Goal: Find specific page/section: Find specific page/section

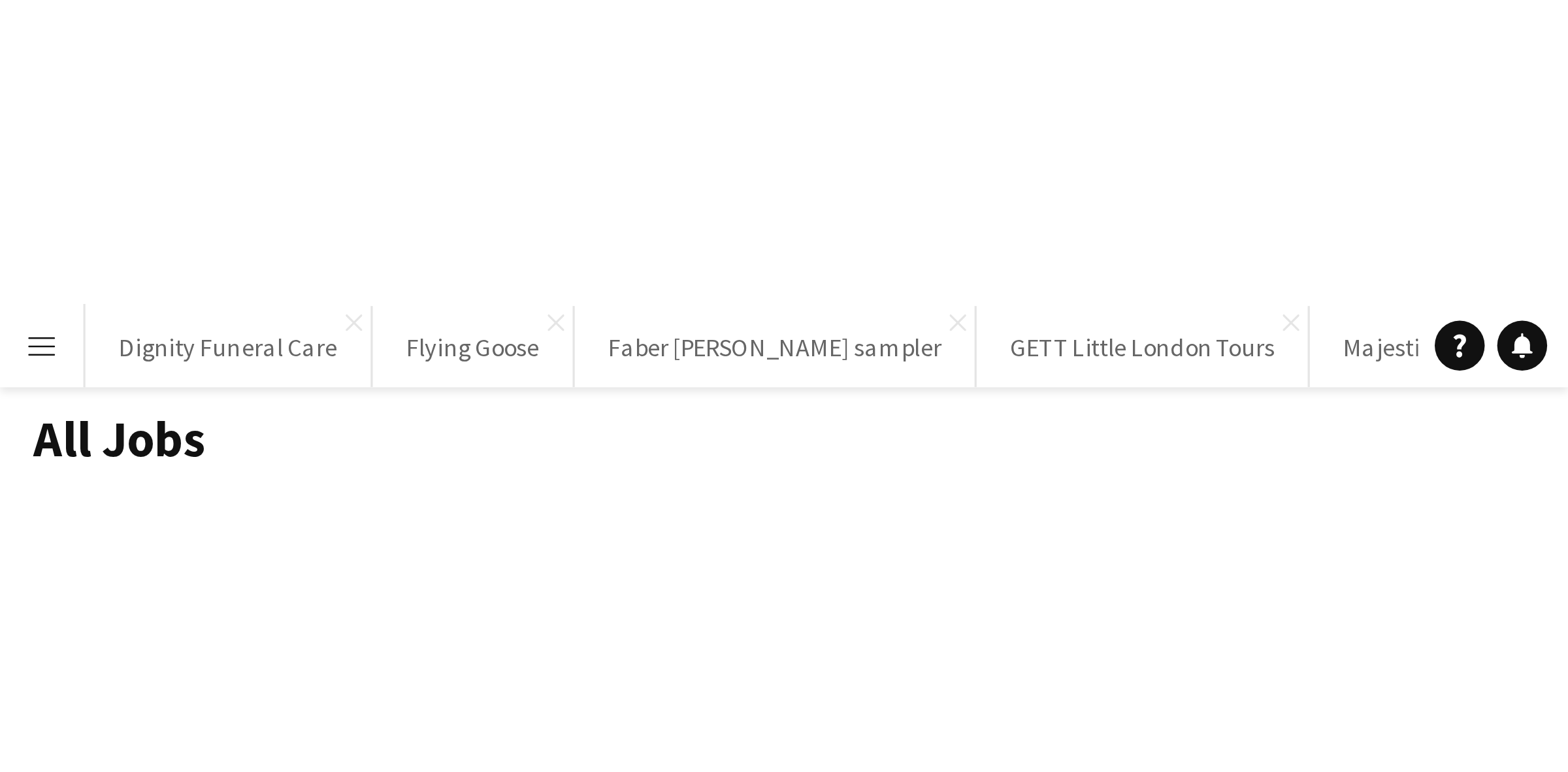
scroll to position [0, 374]
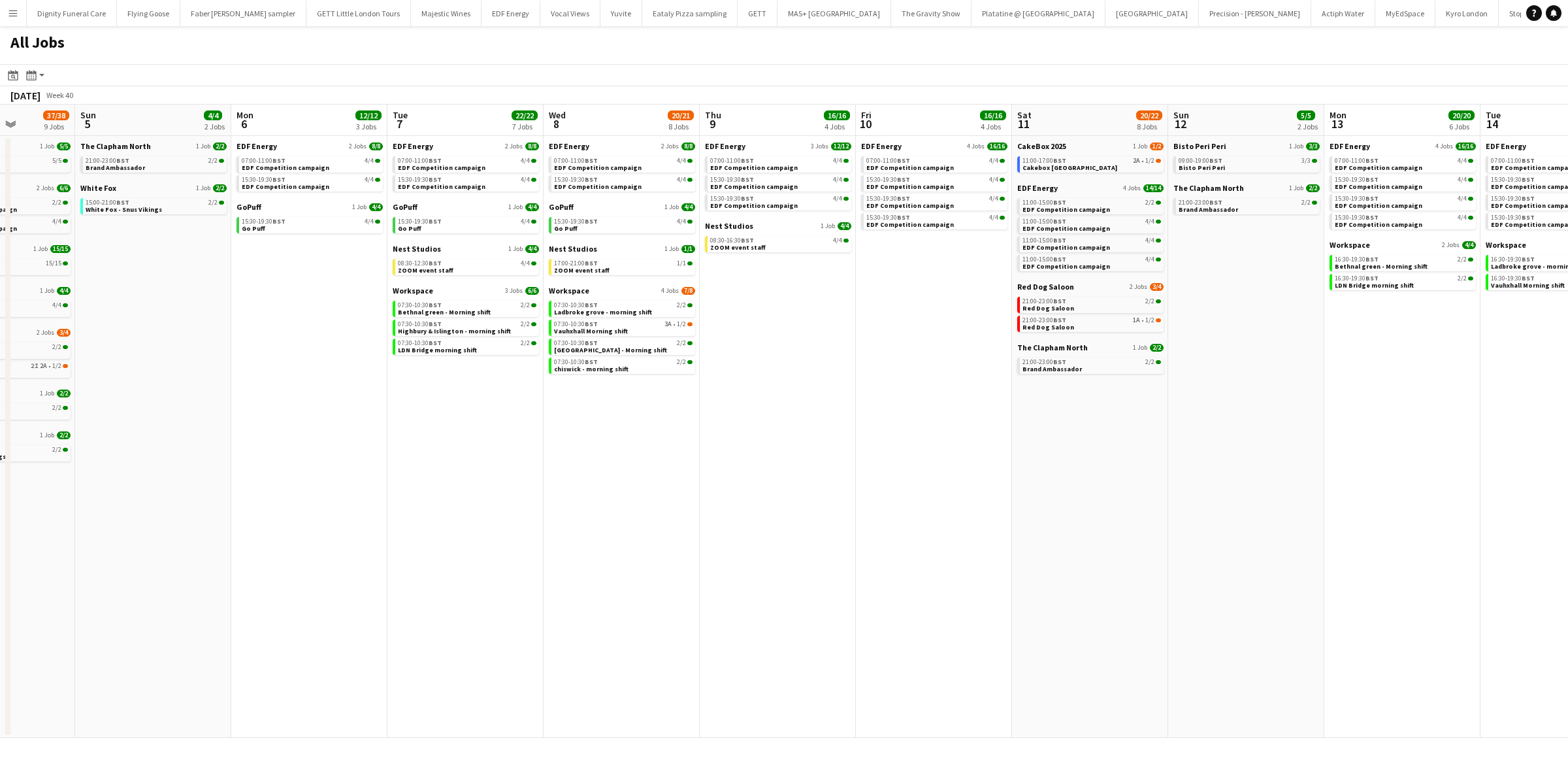
drag, startPoint x: 581, startPoint y: 327, endPoint x: 1204, endPoint y: 335, distance: 623.1
click at [1204, 335] on app-calendar-viewport "Thu 2 25/28 14 Jobs Fri 3 21/23 9 Jobs Sat 4 37/38 9 Jobs Sun 5 4/4 2 Jobs Mon …" at bounding box center [784, 421] width 1568 height 633
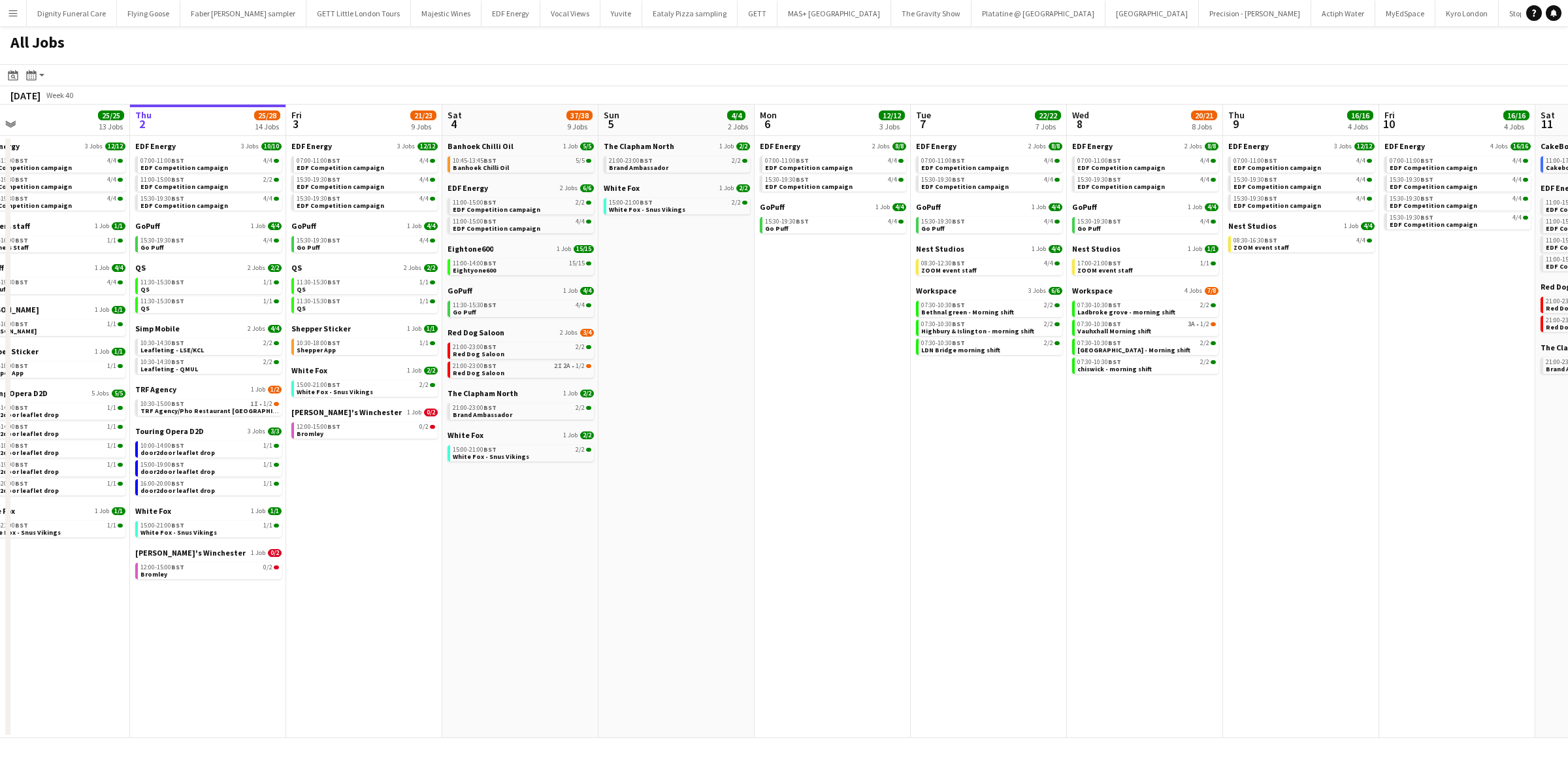
scroll to position [0, 318]
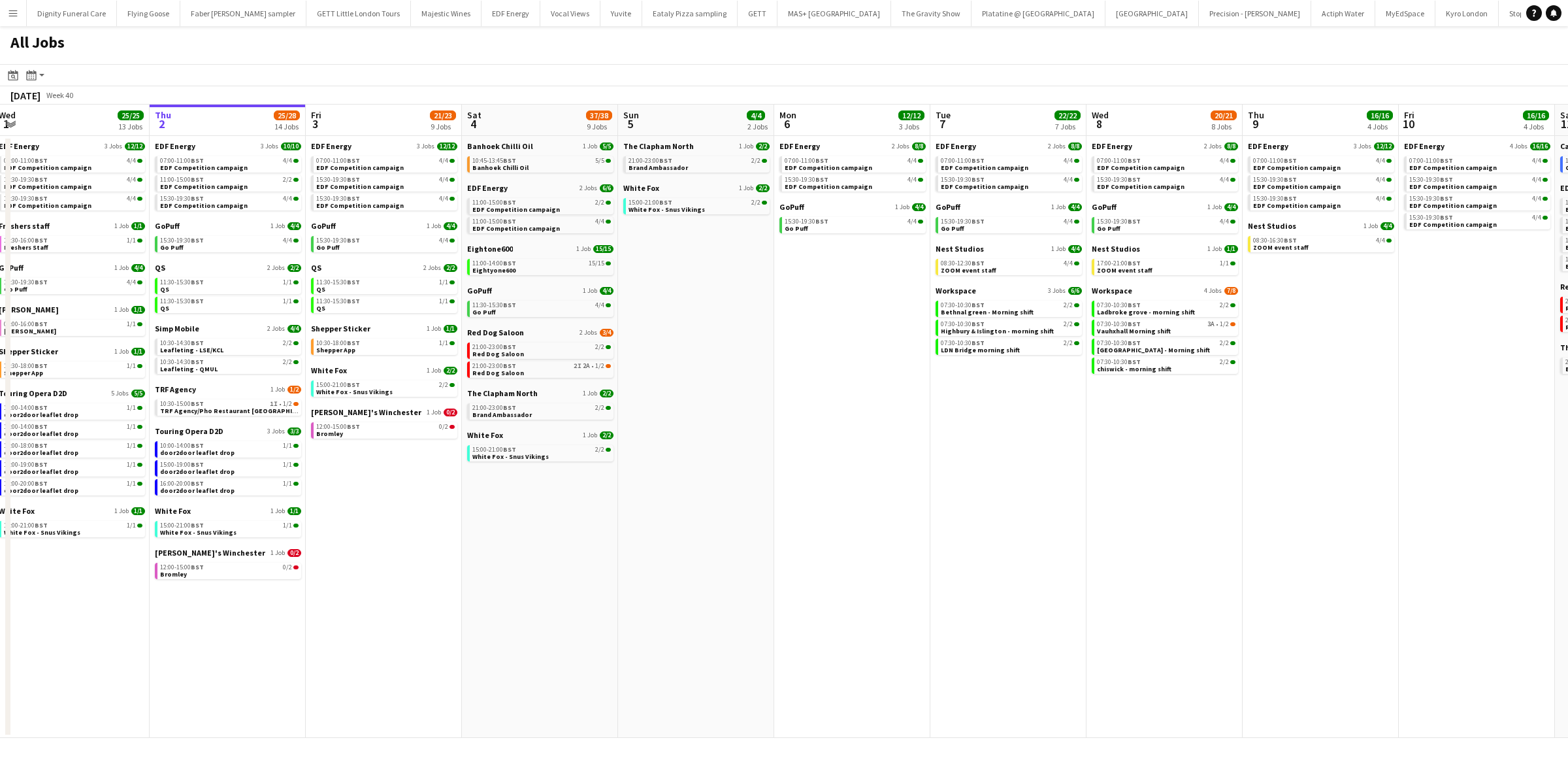
drag, startPoint x: 1127, startPoint y: 424, endPoint x: 1219, endPoint y: 414, distance: 92.5
click at [1219, 414] on app-calendar-viewport "Mon 29 21/21 9 Jobs Tue 30 23/24 11 Jobs Wed 1 25/25 13 Jobs Thu 2 25/28 14 Job…" at bounding box center [784, 421] width 1568 height 633
click at [481, 435] on span "White Fox" at bounding box center [484, 435] width 36 height 10
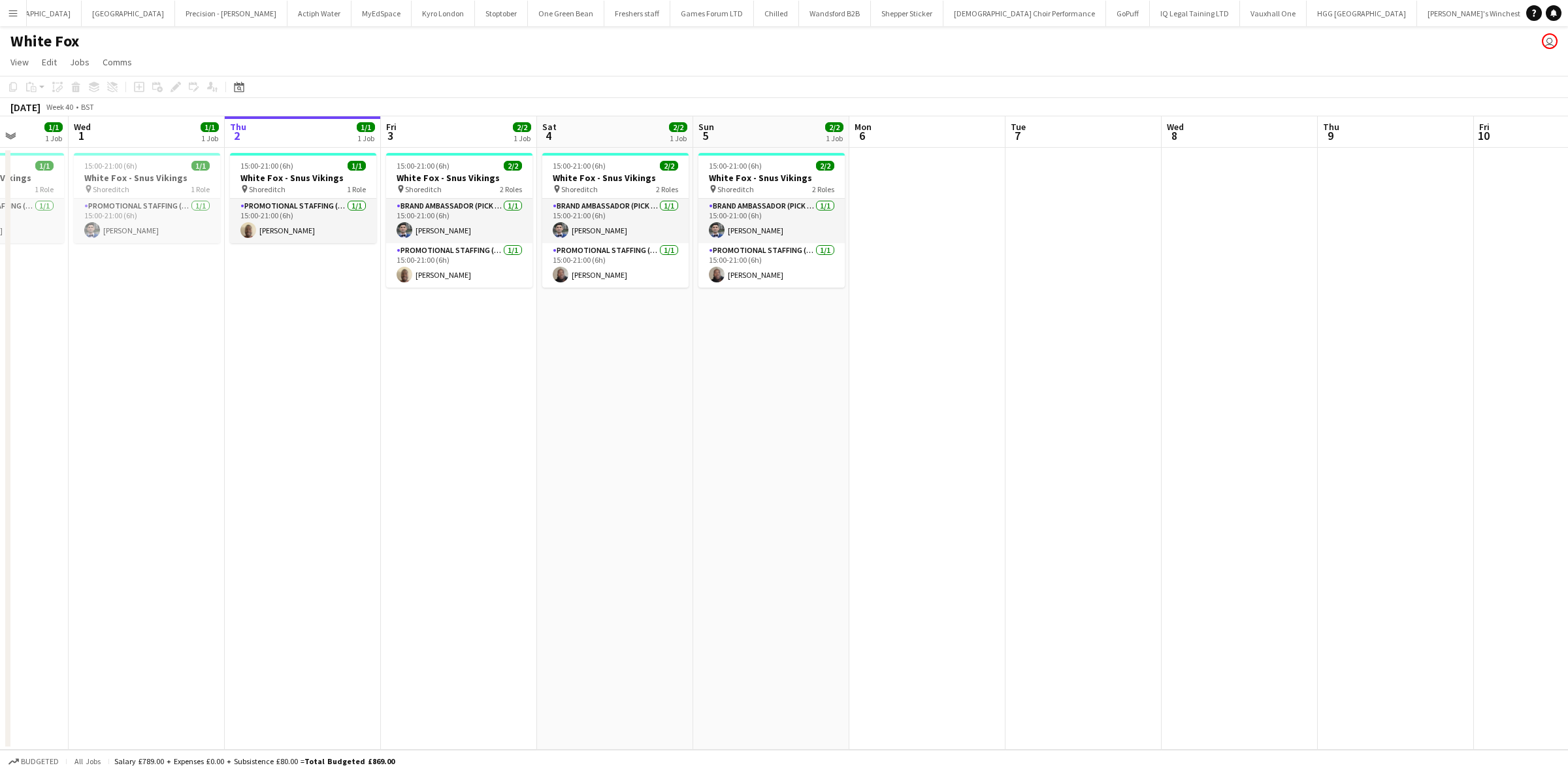
scroll to position [0, 390]
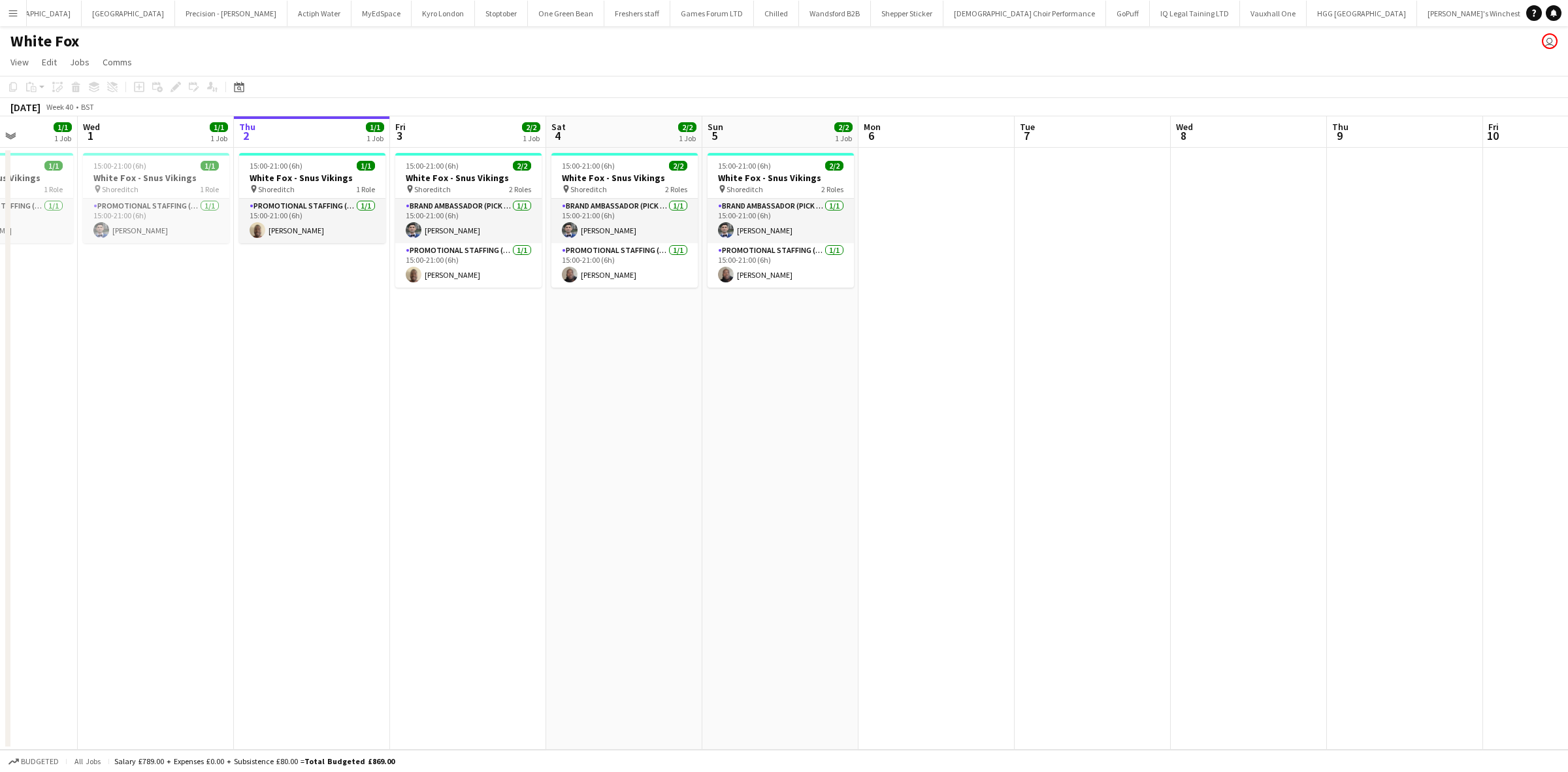
drag, startPoint x: 723, startPoint y: 367, endPoint x: 801, endPoint y: 364, distance: 78.1
click at [801, 364] on app-calendar-viewport "Sun 28 Mon 29 1/1 1 Job Tue 30 1/1 1 Job Wed 1 1/1 1 Job Thu 2 1/1 1 Job Fri 3 …" at bounding box center [784, 433] width 1568 height 633
